Goal: Check status: Check status

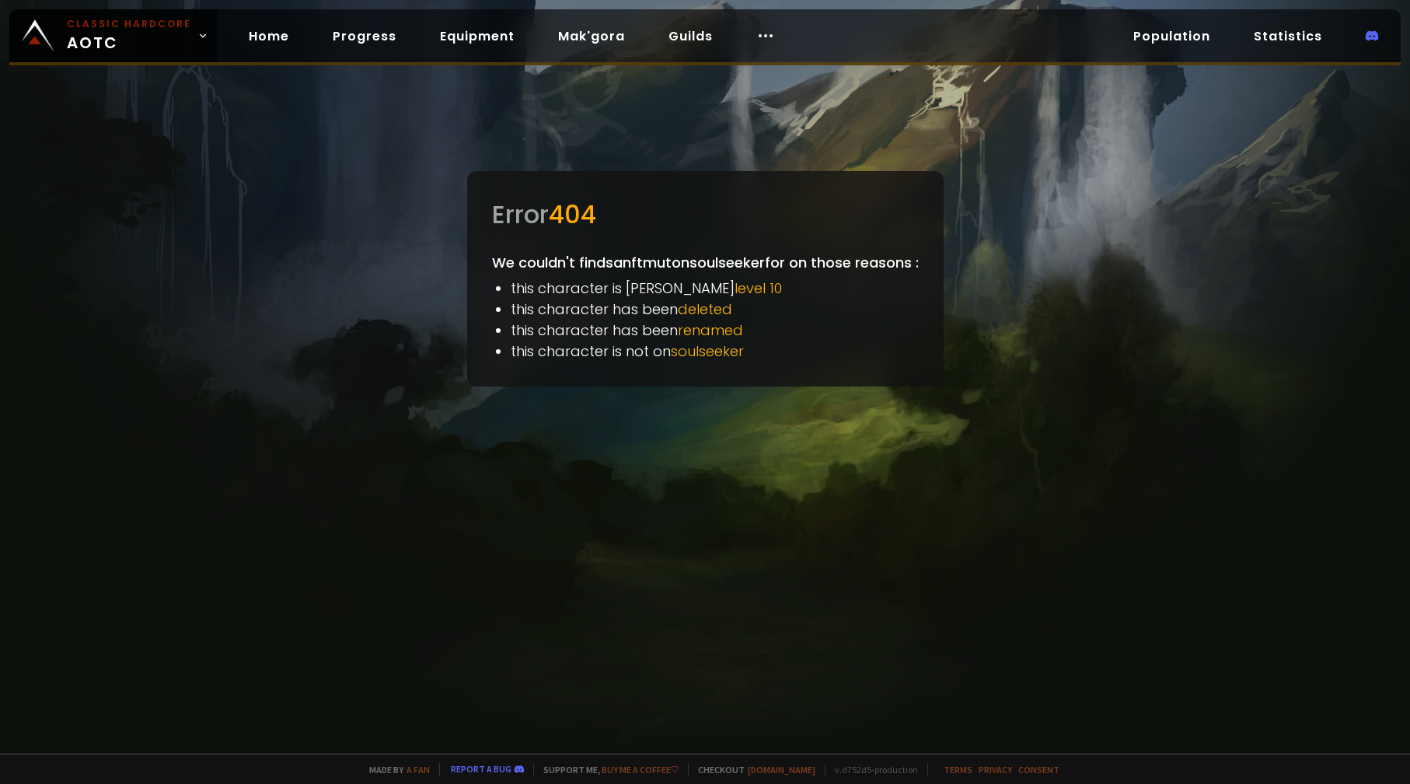
drag, startPoint x: 1165, startPoint y: 155, endPoint x: 946, endPoint y: 120, distance: 222.0
click at [1150, 155] on div at bounding box center [705, 392] width 1410 height 784
click at [247, 36] on link "Home" at bounding box center [268, 36] width 65 height 32
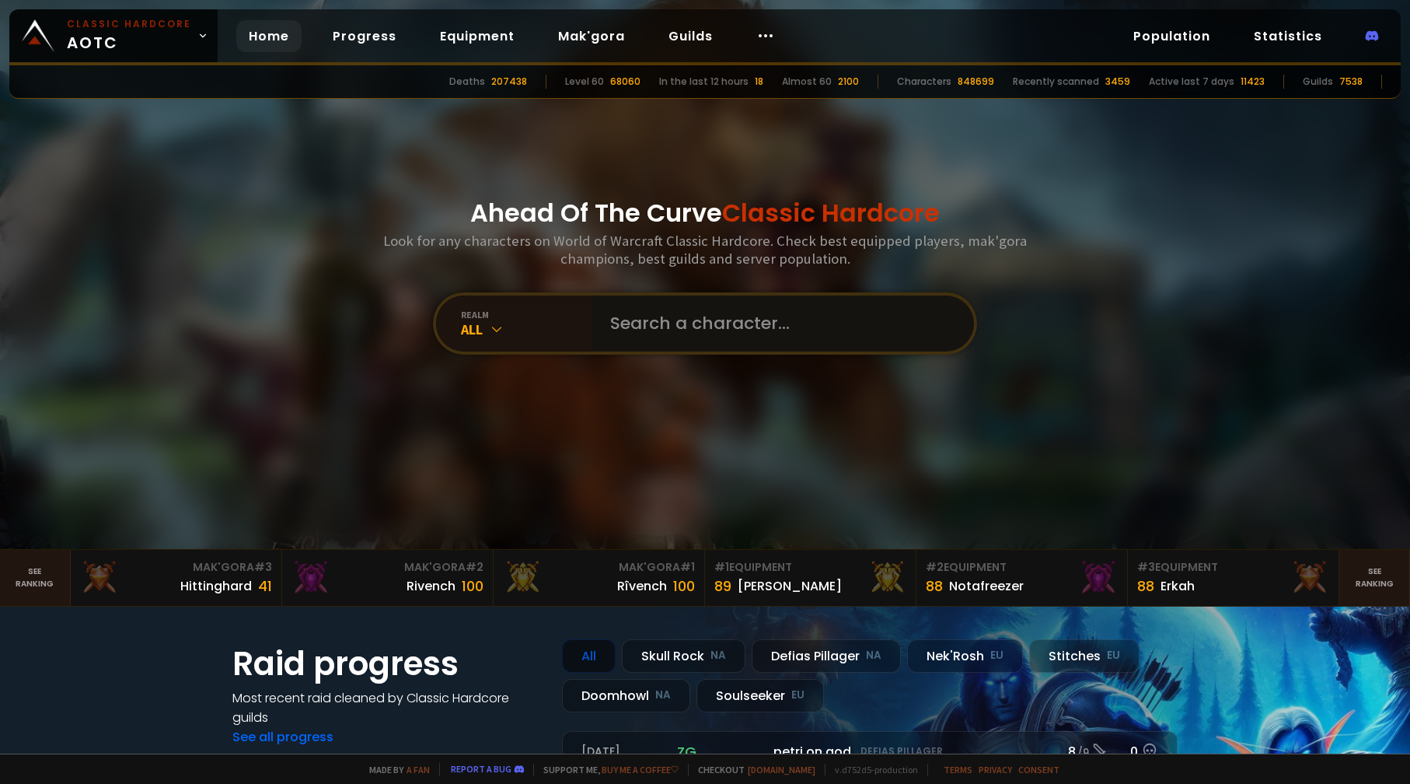
click at [707, 336] on input "text" at bounding box center [778, 323] width 354 height 56
paste input "sanftmut"
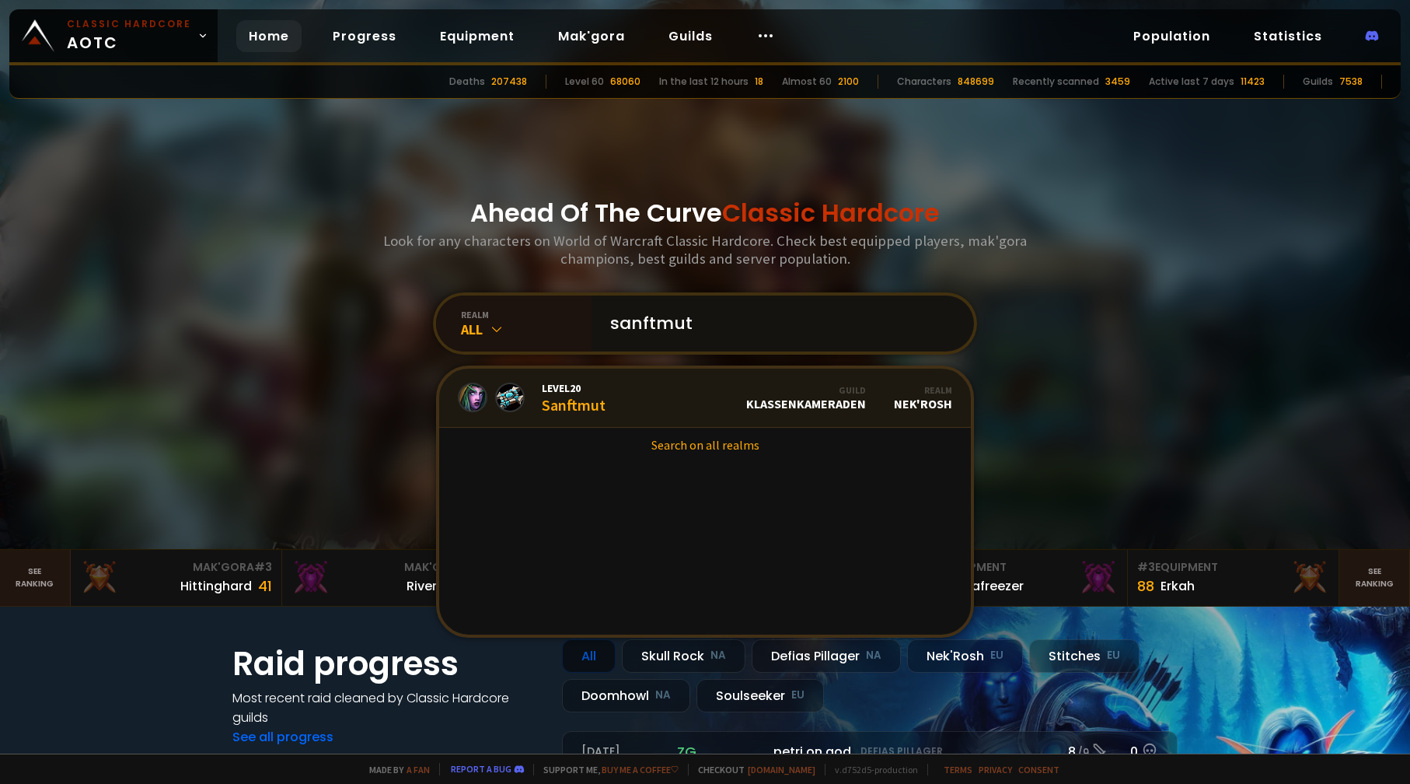
type input "sanftmut"
click at [600, 400] on link "Level 20 Sanftmut Guild Klassenkameraden Realm Nek'Rosh" at bounding box center [705, 397] width 532 height 59
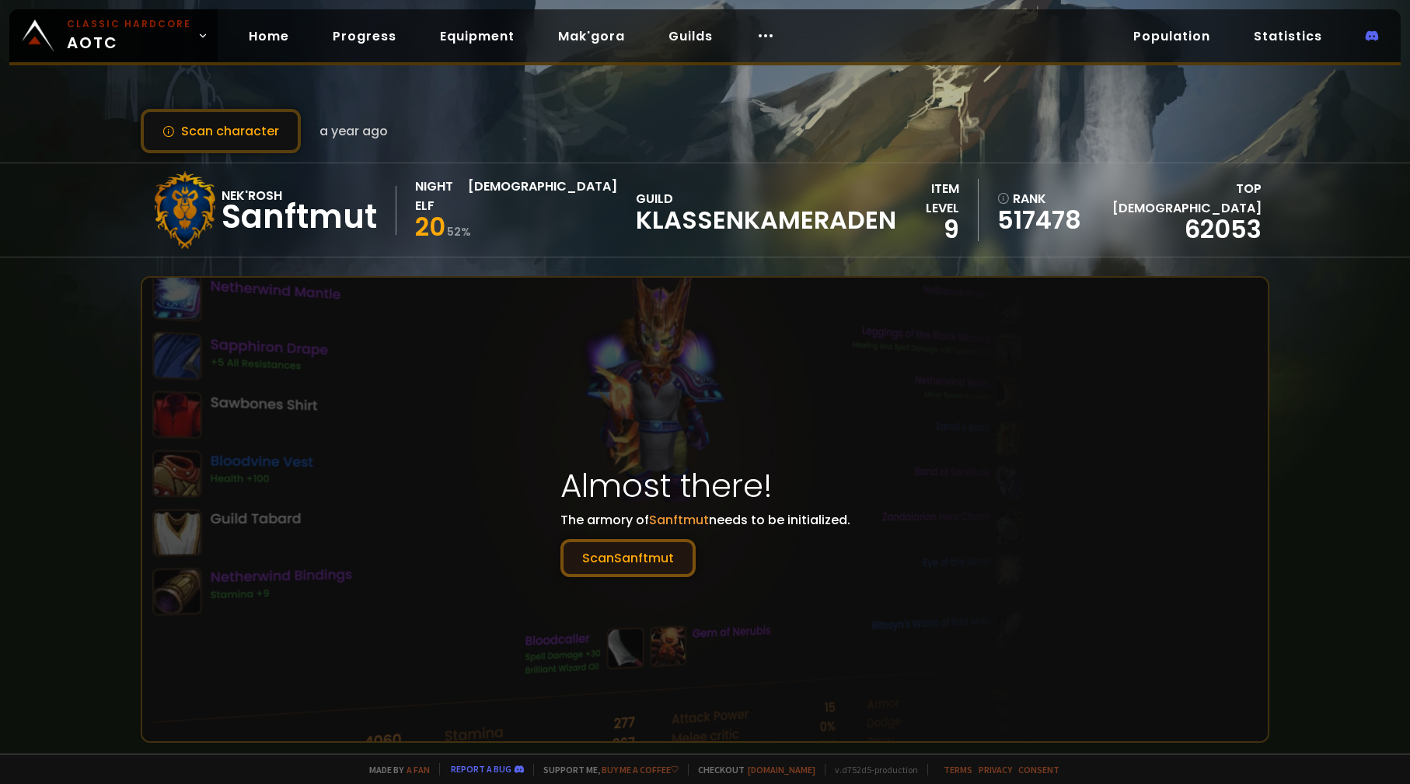
click at [666, 564] on button "Scan Sanftmut" at bounding box center [627, 558] width 135 height 38
click at [648, 551] on button "Scan Sanftmut" at bounding box center [627, 558] width 135 height 38
click at [250, 188] on div "Nek'Rosh" at bounding box center [299, 195] width 155 height 19
click at [387, 54] on div "Home Progress Equipment Mak'gora Guilds" at bounding box center [512, 36] width 588 height 51
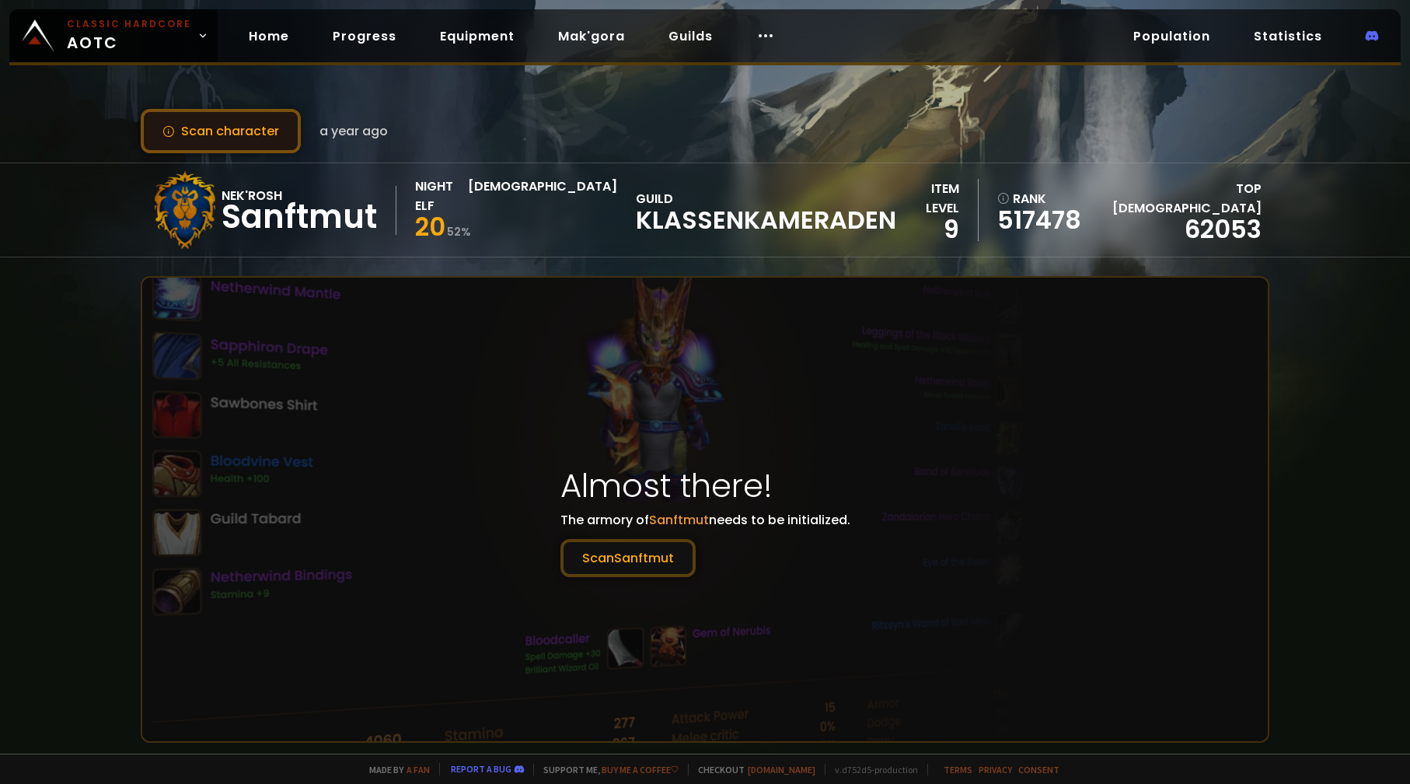
click at [265, 146] on button "Scan character" at bounding box center [221, 131] width 160 height 44
click at [250, 33] on link "Home" at bounding box center [268, 36] width 65 height 32
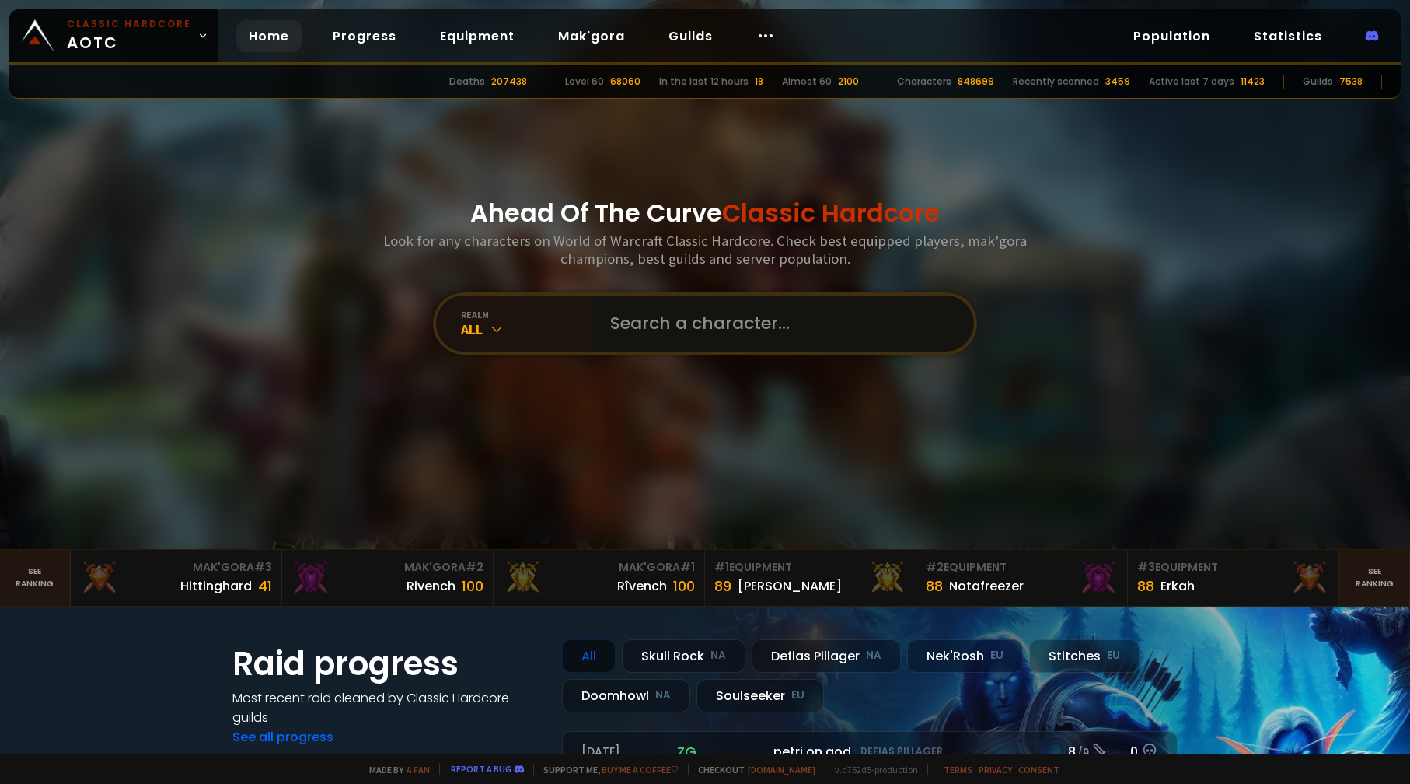
click at [671, 332] on input "text" at bounding box center [778, 323] width 354 height 56
paste input "sanftmut"
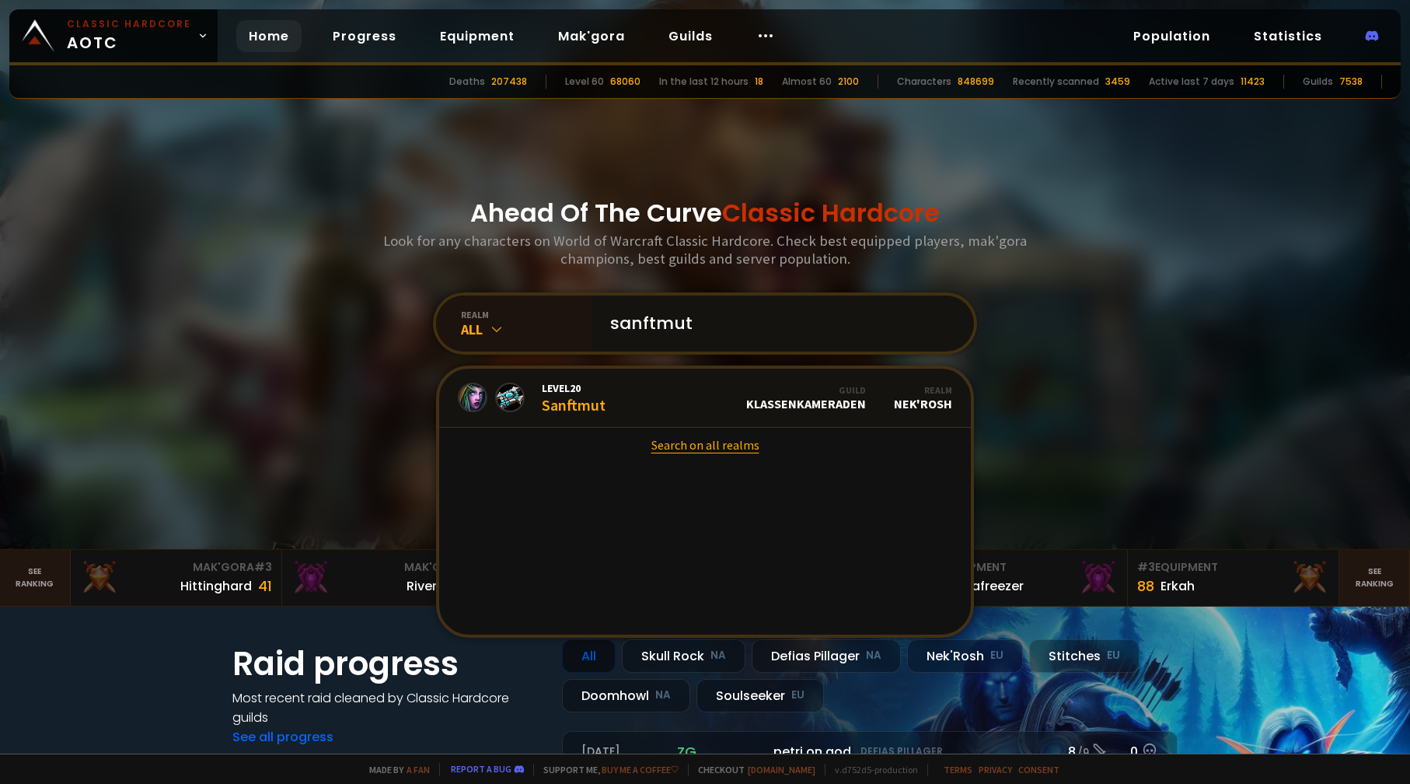
type input "sanftmut"
click at [694, 443] on link "Search on all realms" at bounding box center [705, 445] width 532 height 34
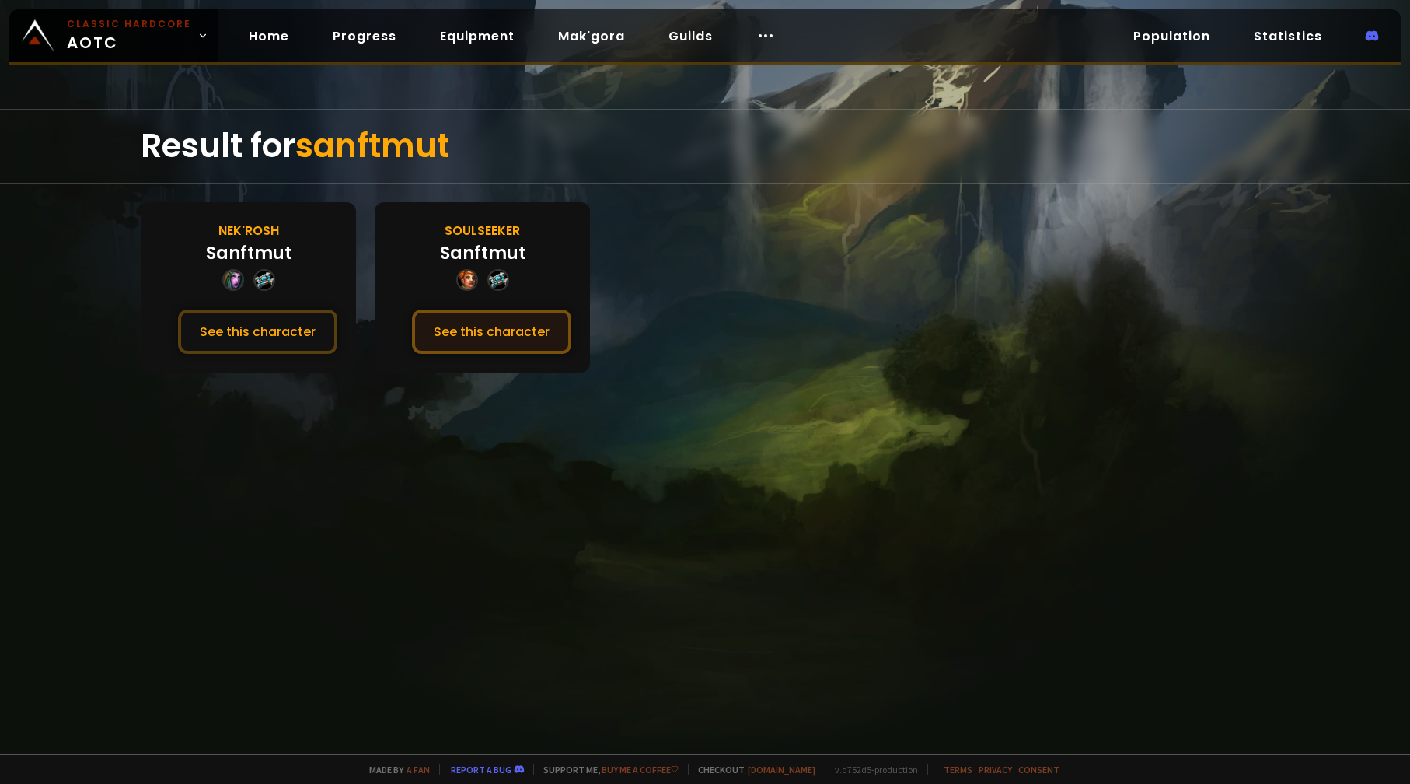
click at [501, 333] on button "See this character" at bounding box center [491, 331] width 159 height 44
